Goal: Navigation & Orientation: Find specific page/section

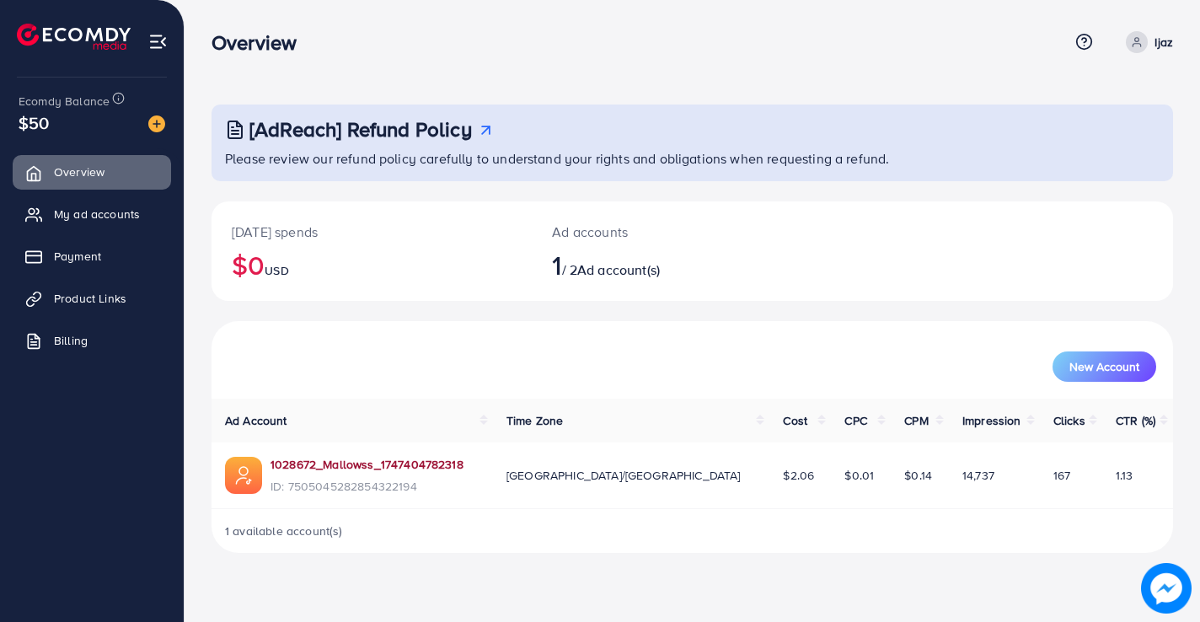
click at [391, 464] on link "1028672_Mallowss_1747404782318" at bounding box center [367, 464] width 193 height 17
click at [91, 212] on span "My ad accounts" at bounding box center [101, 214] width 86 height 17
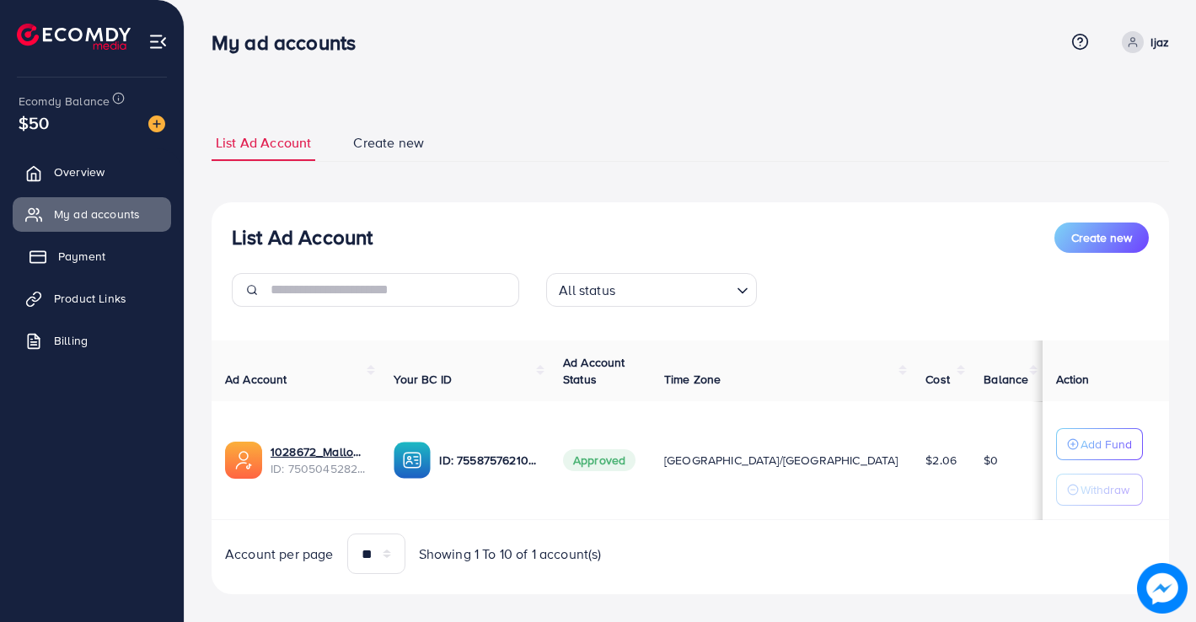
click at [78, 256] on span "Payment" at bounding box center [81, 256] width 47 height 17
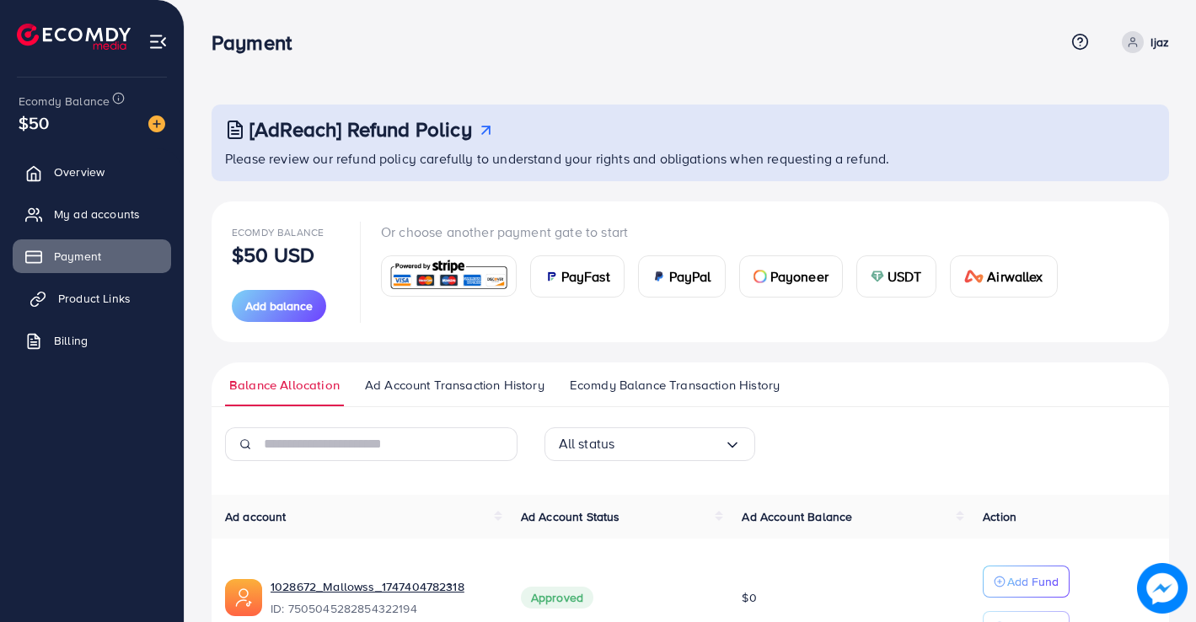
click at [80, 297] on span "Product Links" at bounding box center [94, 298] width 72 height 17
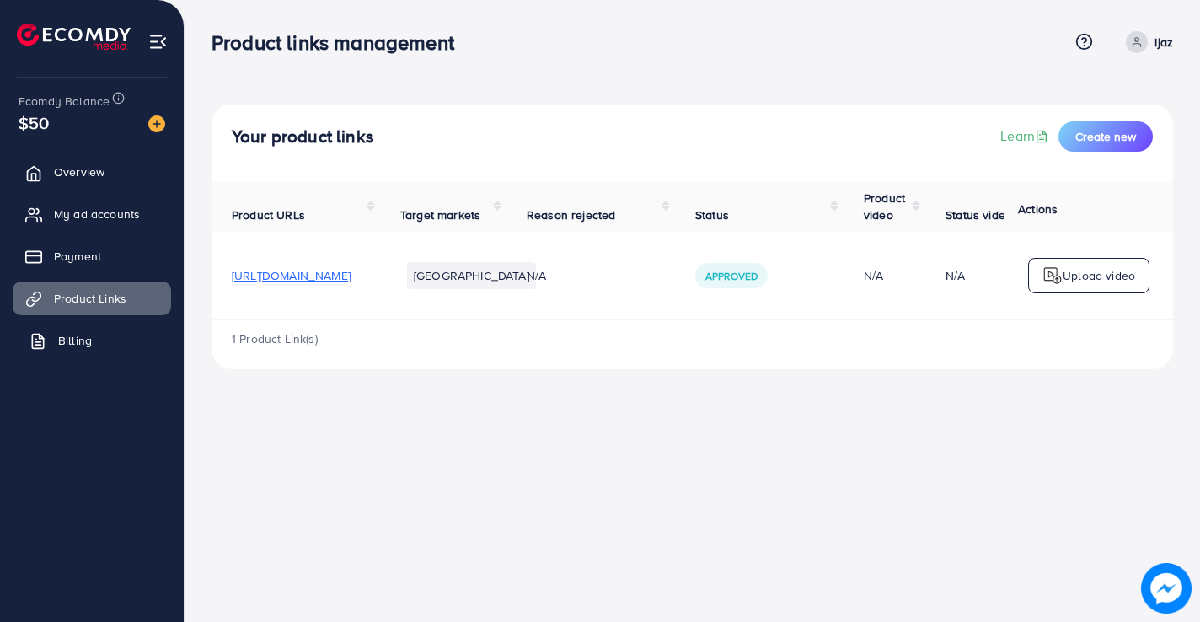
click at [64, 338] on span "Billing" at bounding box center [75, 340] width 34 height 17
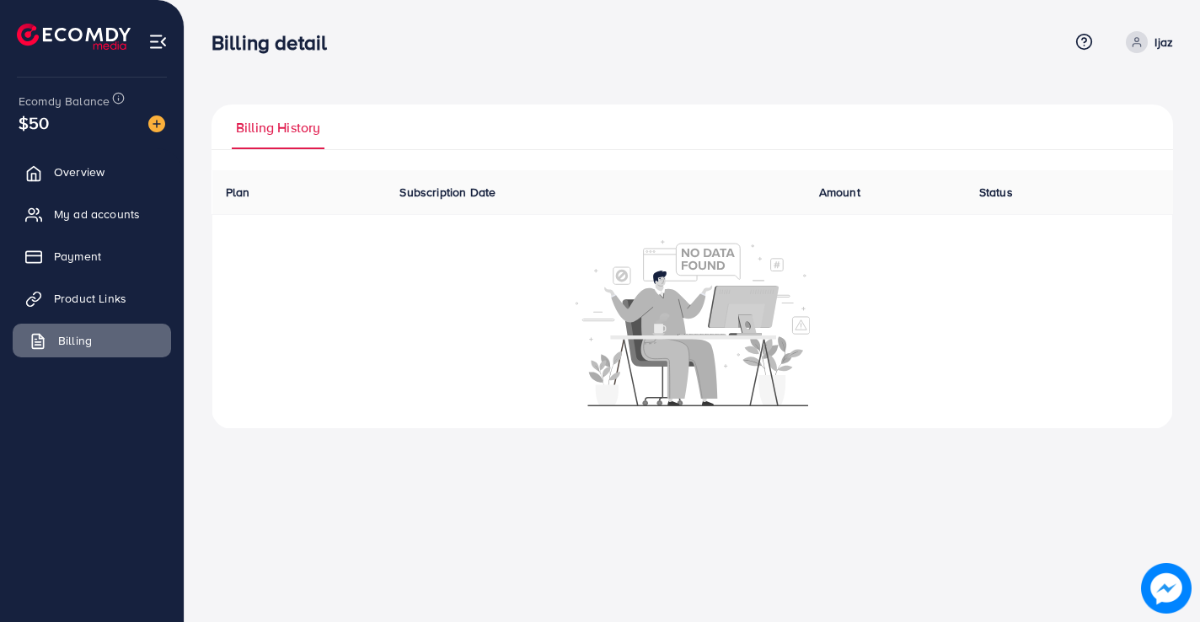
click at [64, 338] on span "Billing" at bounding box center [75, 340] width 34 height 17
click at [83, 172] on span "Overview" at bounding box center [83, 171] width 51 height 17
